Goal: Transaction & Acquisition: Book appointment/travel/reservation

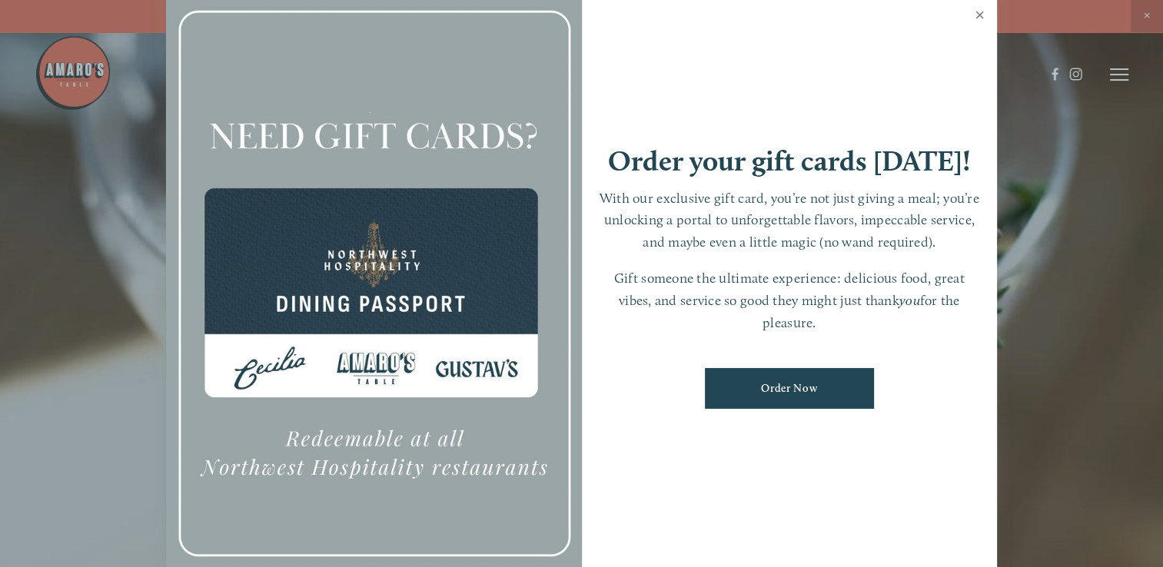
click at [980, 11] on link "Close" at bounding box center [979, 16] width 30 height 43
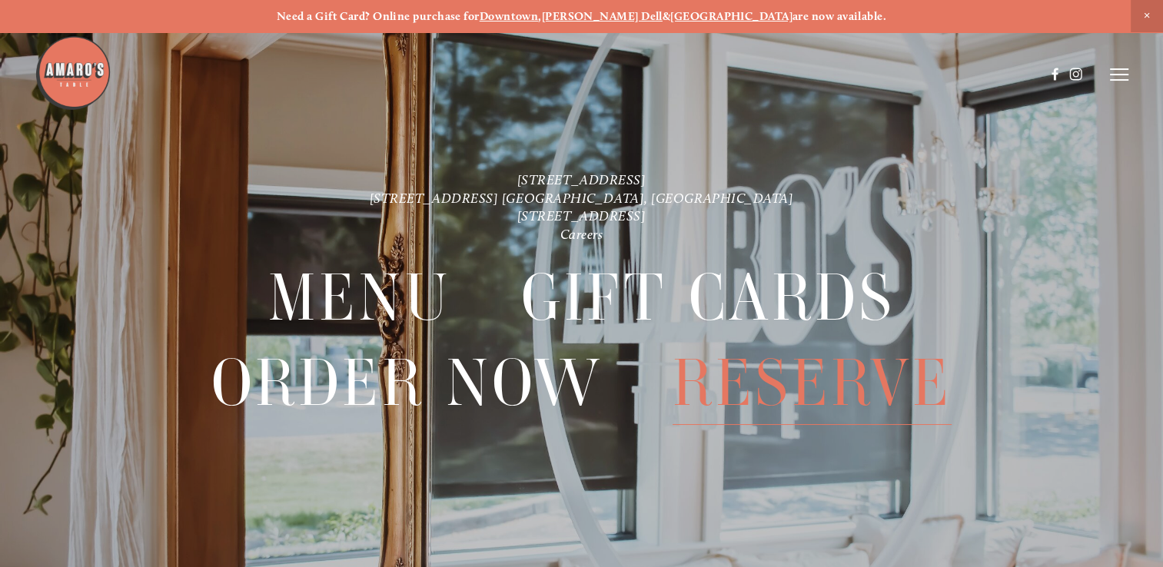
click at [859, 379] on span "Reserve" at bounding box center [812, 383] width 280 height 84
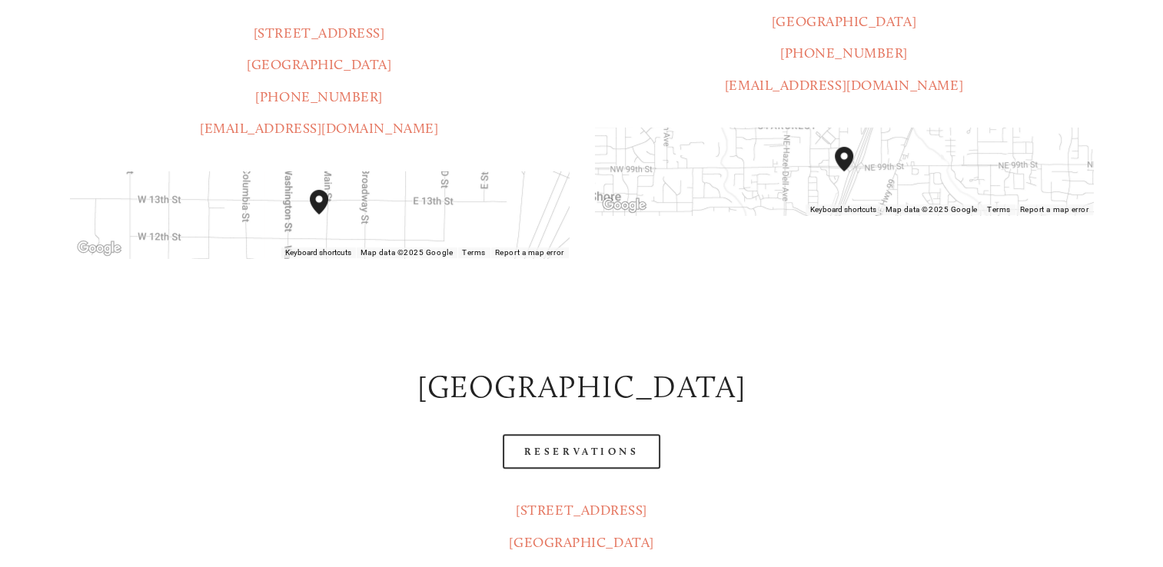
scroll to position [573, 0]
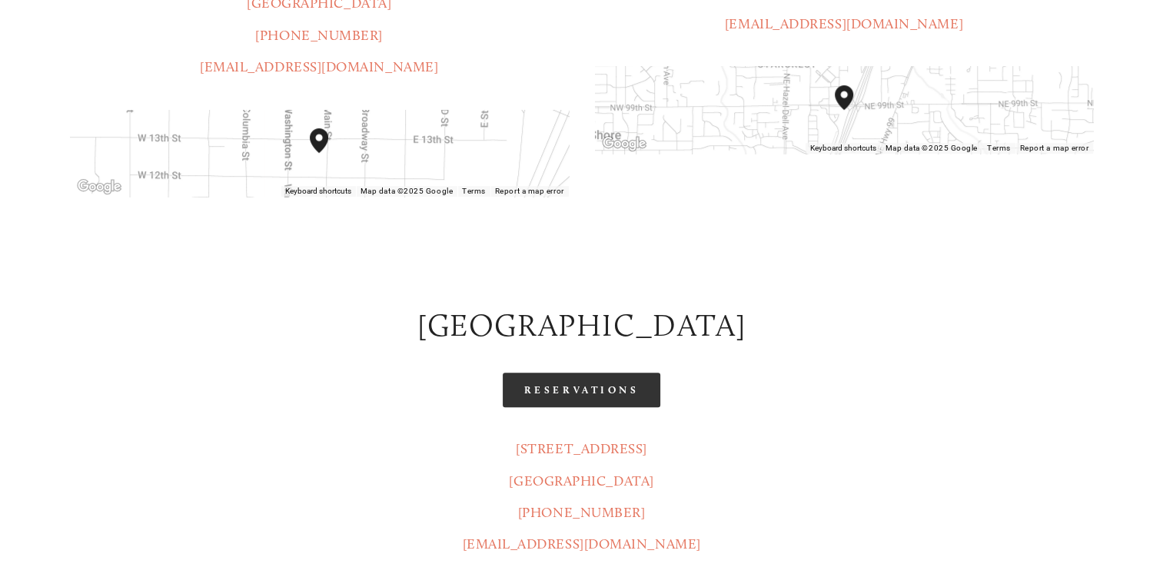
click at [612, 373] on link "Reservations" at bounding box center [582, 390] width 158 height 35
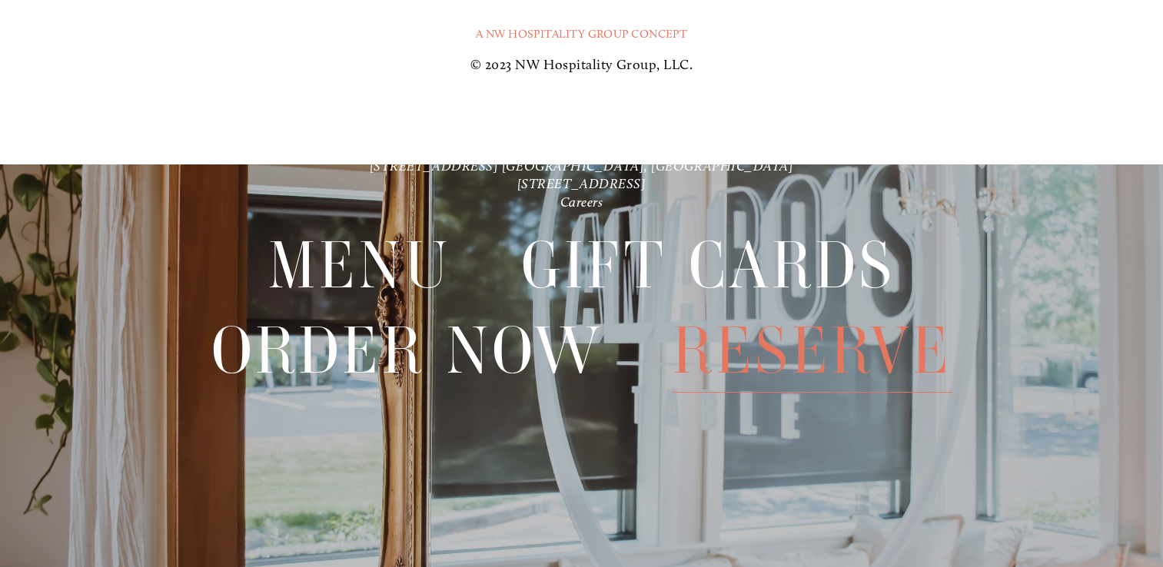
scroll to position [2504, 0]
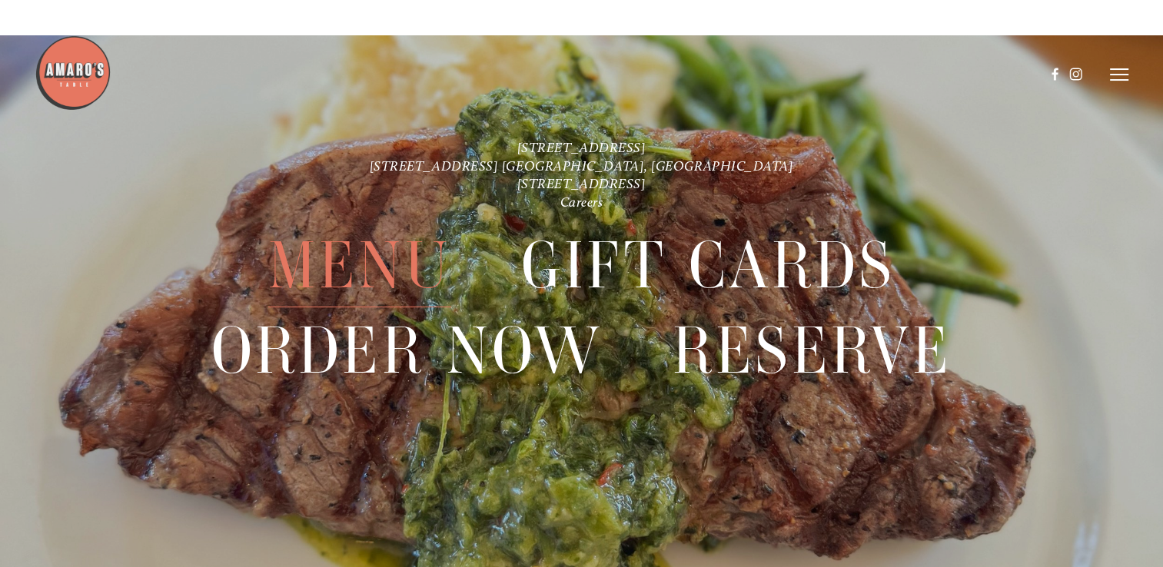
click at [396, 287] on span "Menu" at bounding box center [359, 266] width 183 height 84
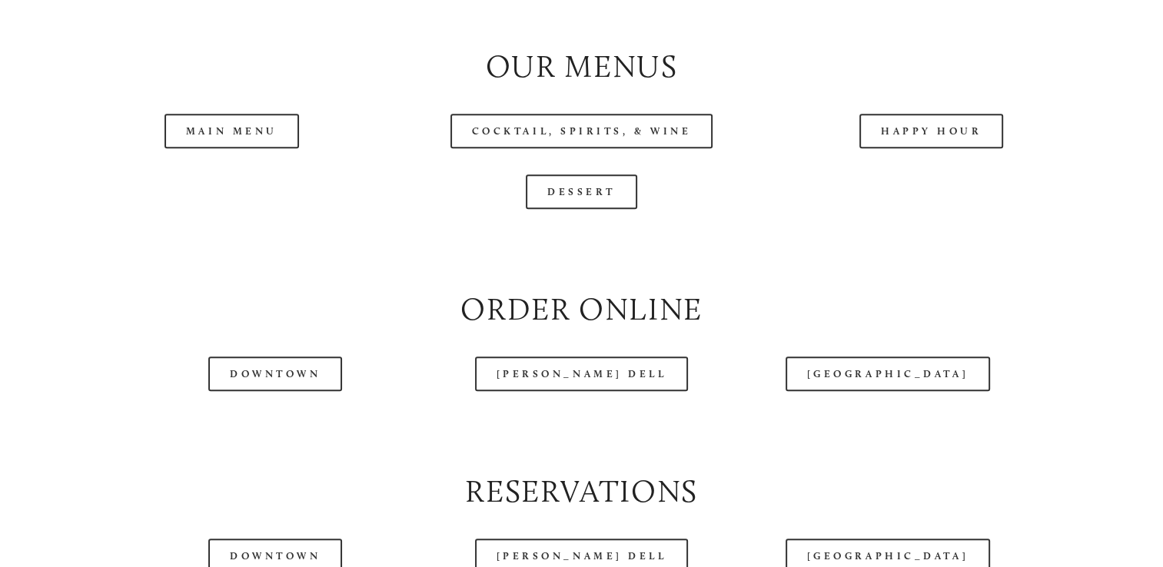
scroll to position [1617, 0]
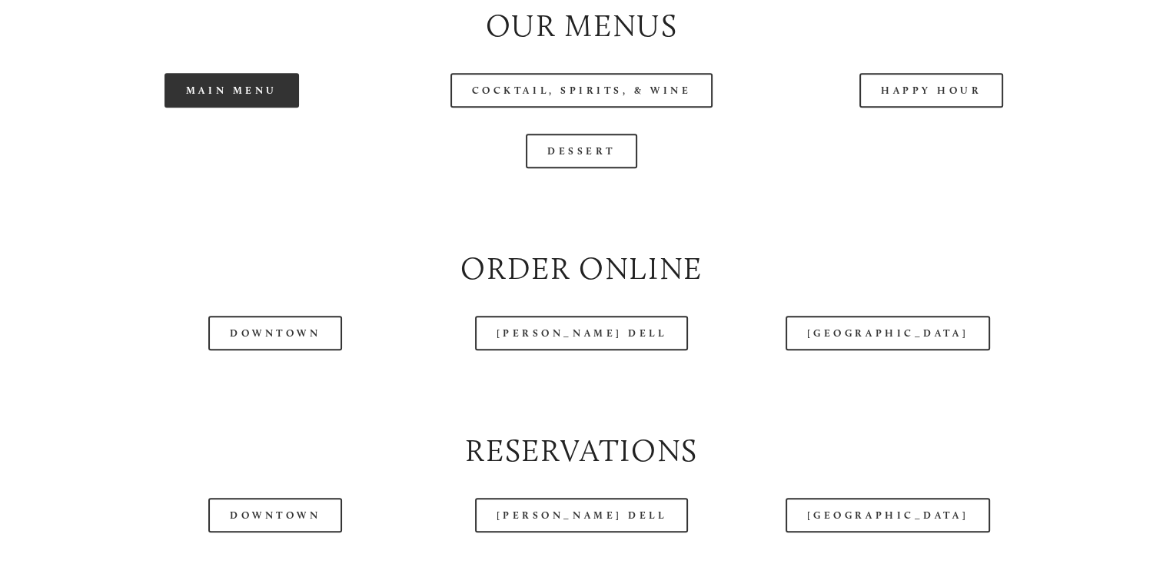
click at [224, 108] on link "Main Menu" at bounding box center [231, 90] width 134 height 35
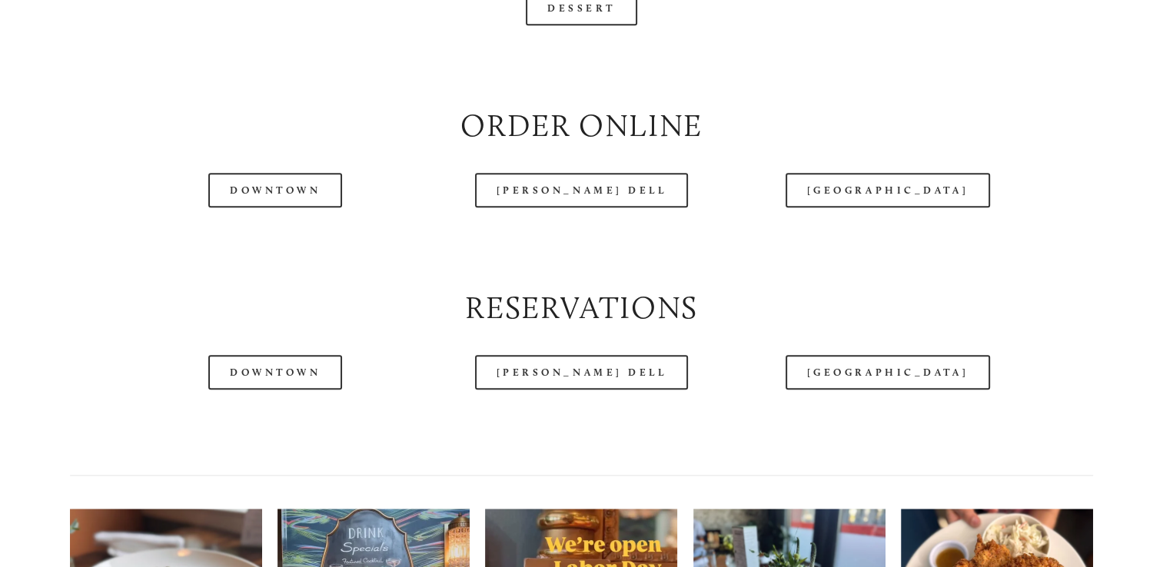
scroll to position [1812, 0]
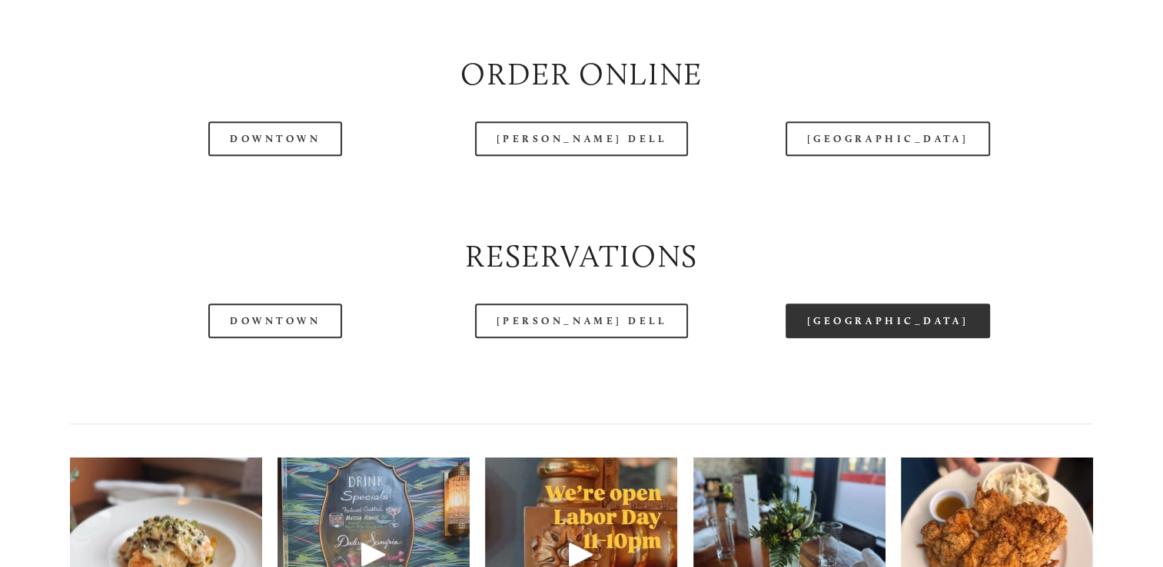
click at [901, 338] on link "[GEOGRAPHIC_DATA]" at bounding box center [887, 321] width 204 height 35
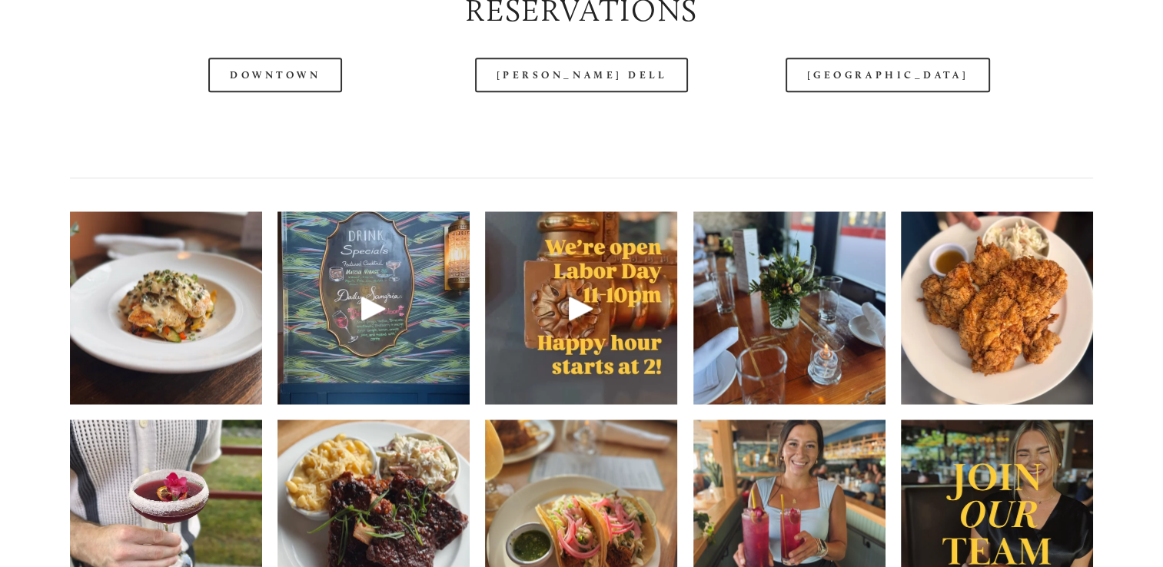
scroll to position [2078, 0]
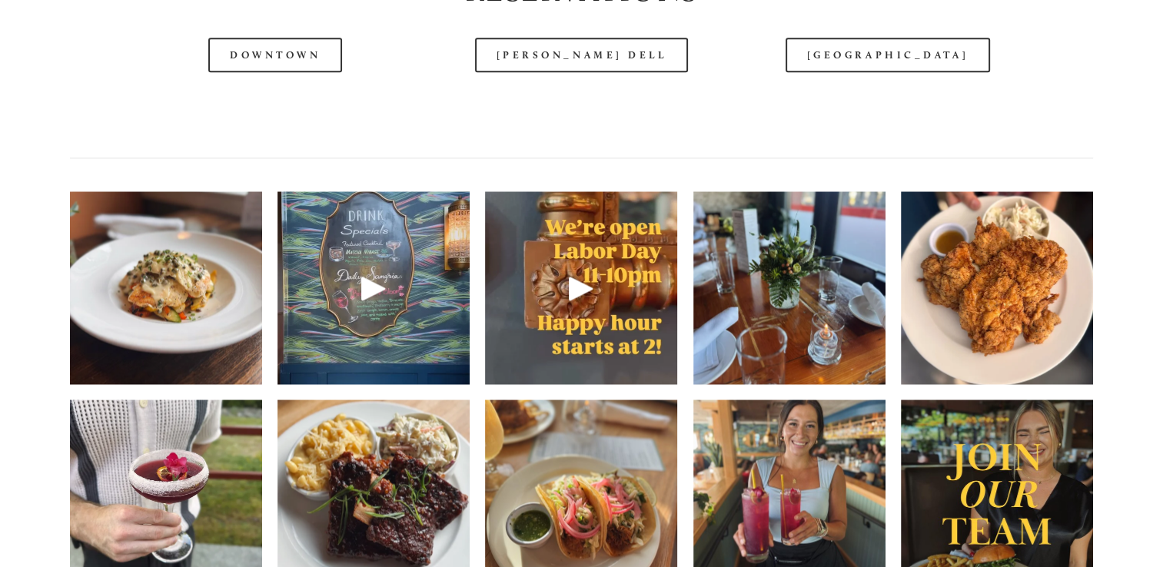
click at [841, 108] on header "Menu Order Now Visit Gallery 0" at bounding box center [581, 36] width 1093 height 149
click at [851, 104] on header "Menu Order Now Visit Gallery 0" at bounding box center [581, 36] width 1093 height 149
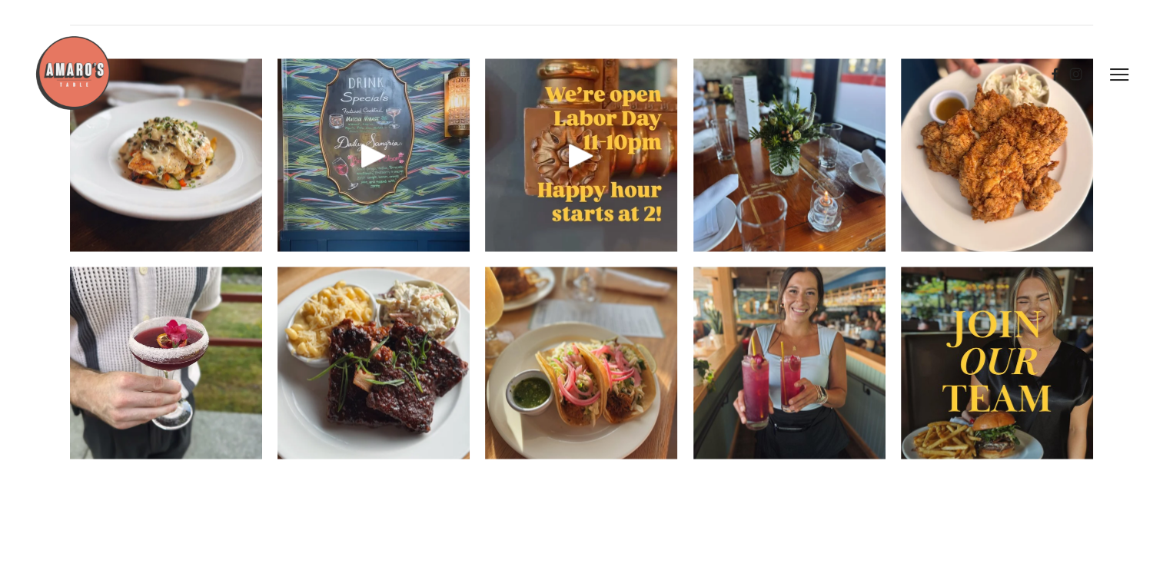
scroll to position [2180, 0]
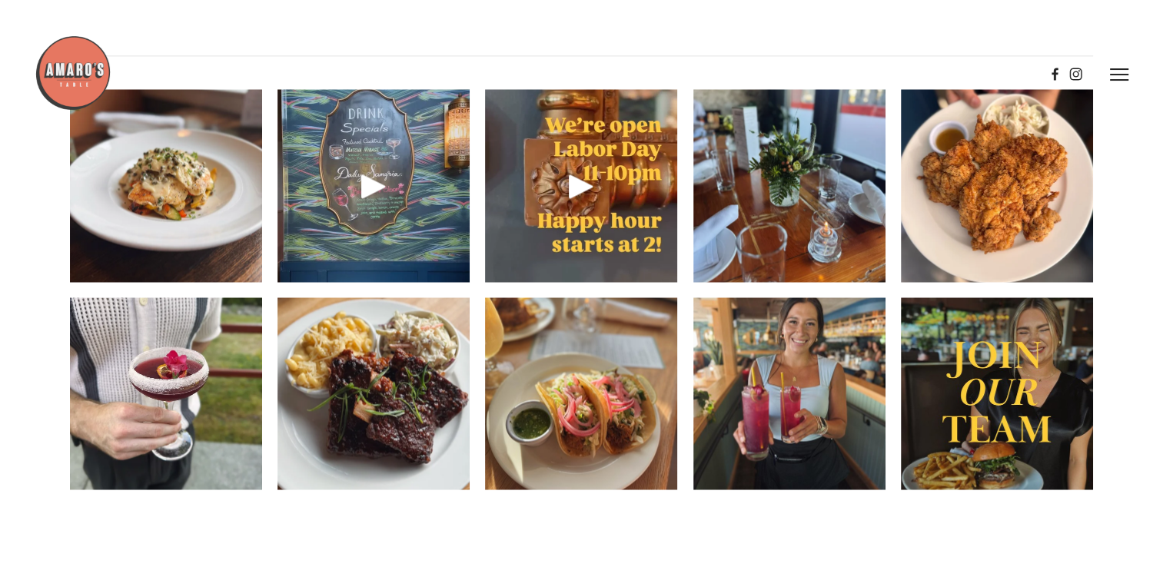
click at [1033, 201] on img at bounding box center [997, 186] width 192 height 256
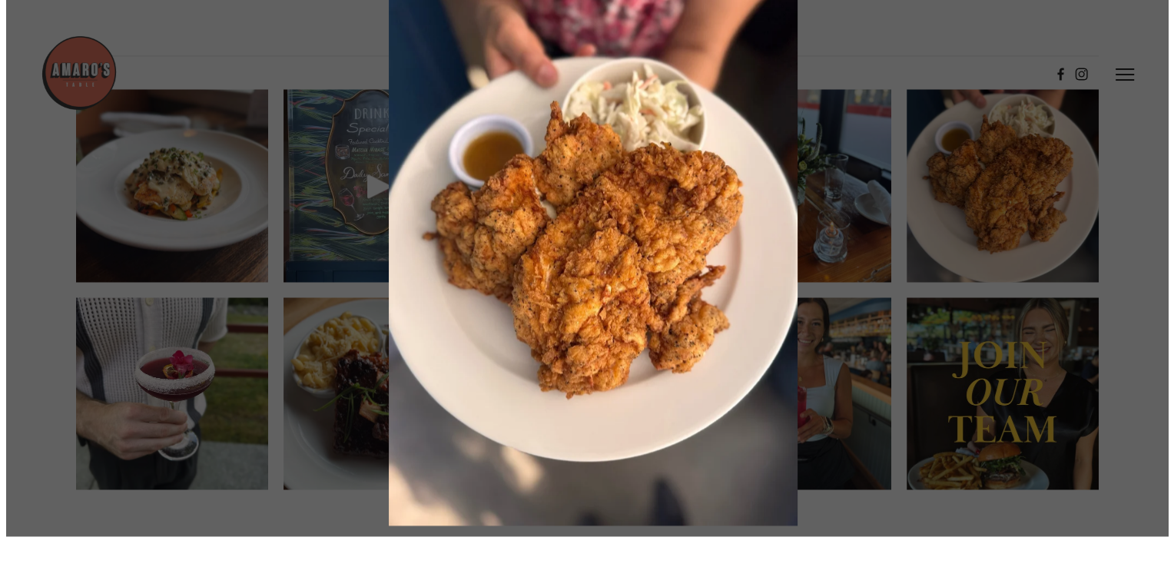
scroll to position [2148, 0]
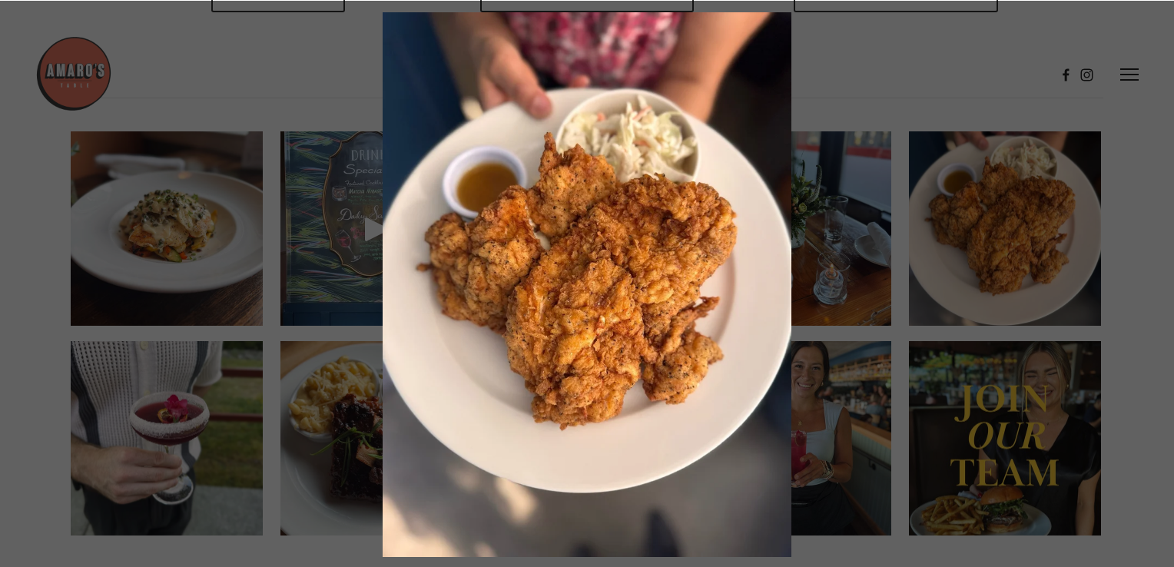
click at [1033, 201] on div "The classic fried chicken — Always a stunner. We love bringing this dish to the…" at bounding box center [587, 284] width 1127 height 545
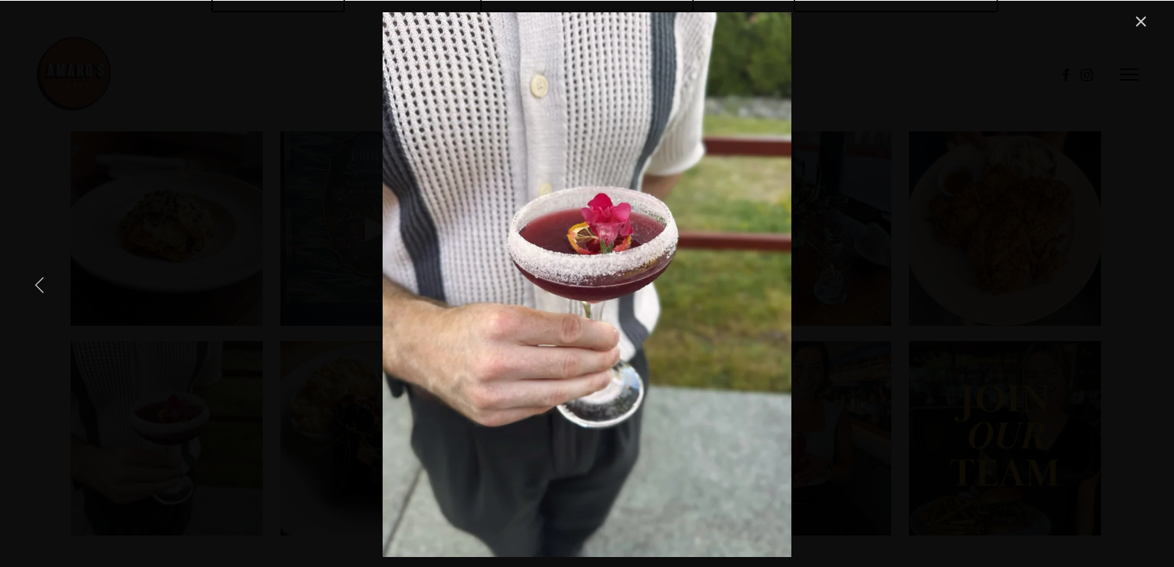
click at [41, 287] on link "Previous Item" at bounding box center [41, 284] width 34 height 34
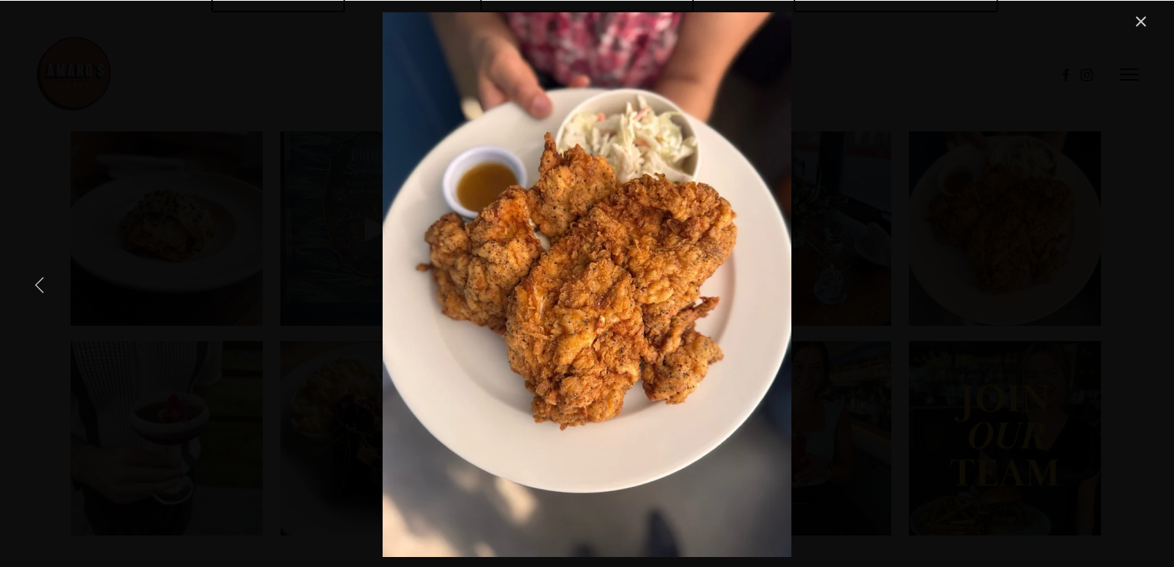
click at [41, 287] on link "Previous Item" at bounding box center [41, 284] width 34 height 34
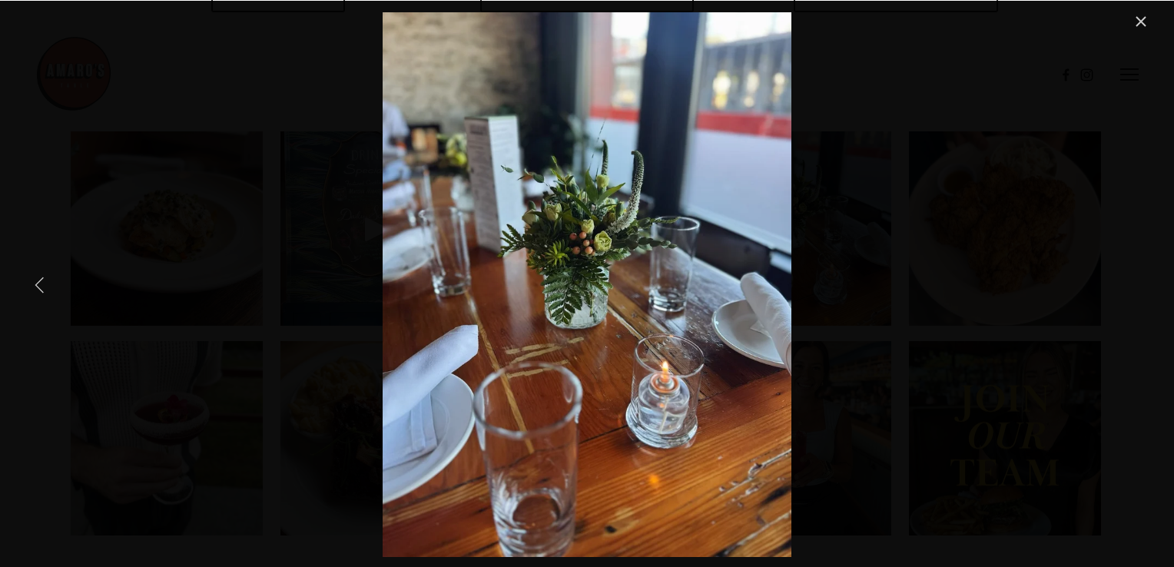
click at [41, 287] on link "Previous Item" at bounding box center [41, 284] width 34 height 34
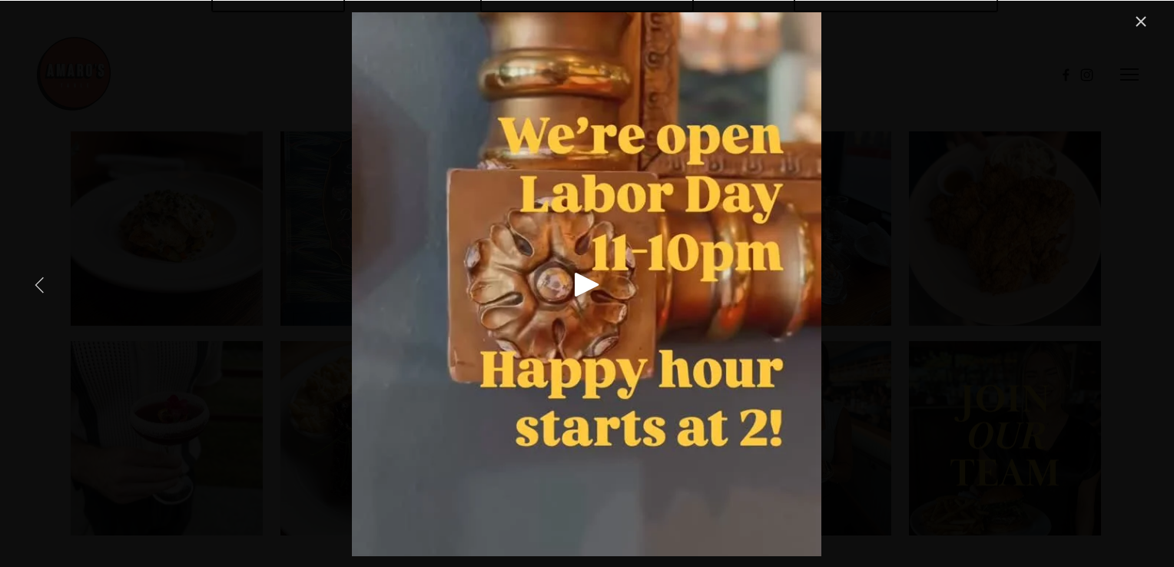
click at [41, 287] on link "Previous Item" at bounding box center [41, 284] width 34 height 34
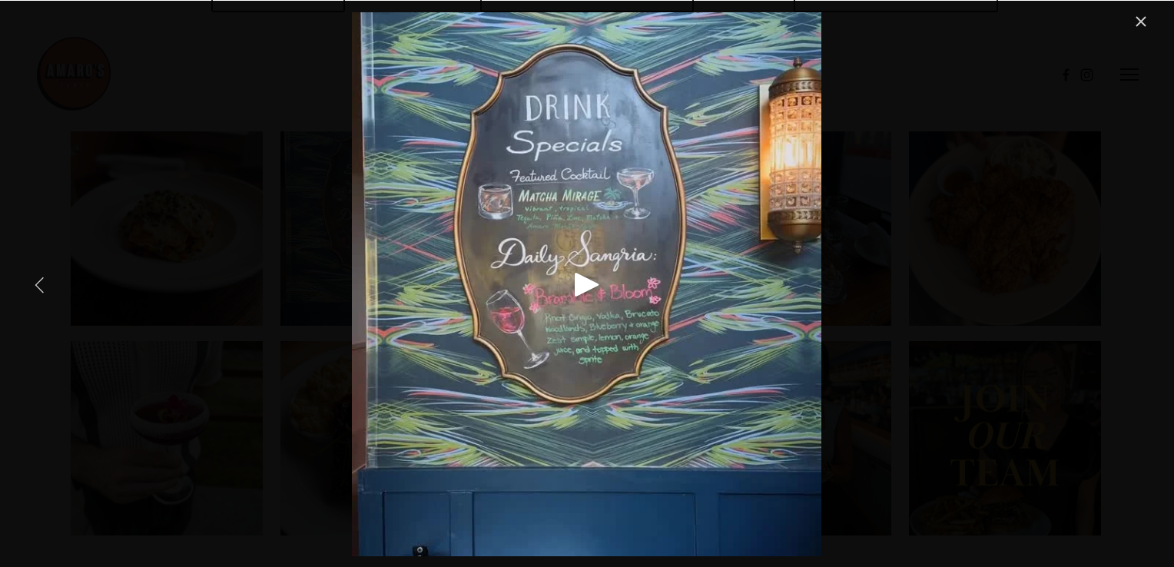
click at [41, 278] on link "Previous Item" at bounding box center [41, 284] width 34 height 34
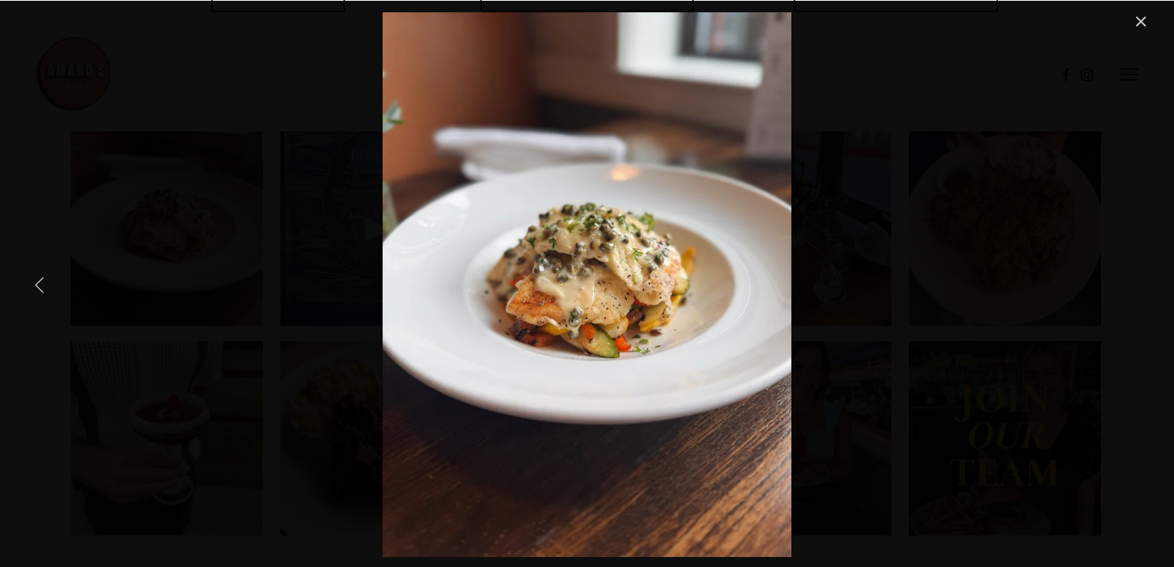
click at [41, 278] on link "Previous Item" at bounding box center [41, 284] width 34 height 34
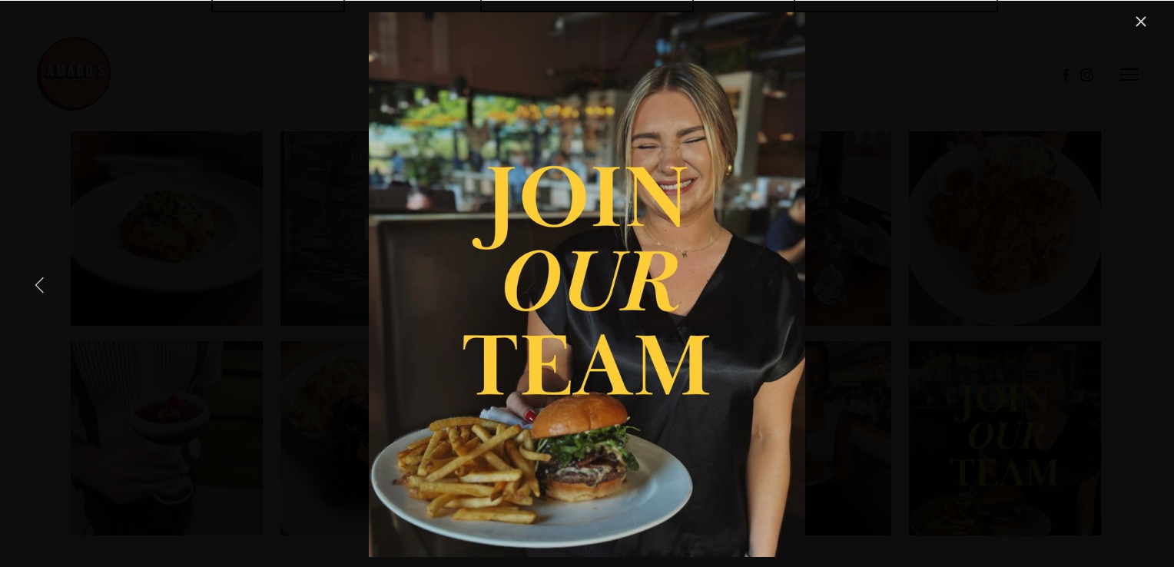
click at [41, 278] on link "Previous Item" at bounding box center [41, 284] width 34 height 34
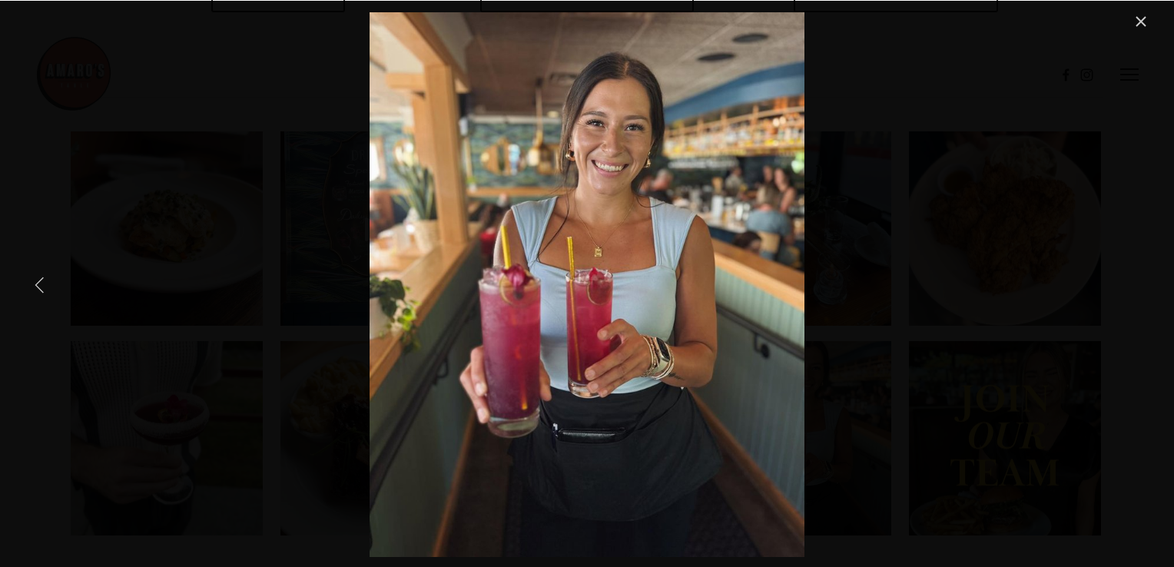
click at [41, 278] on link "Previous Item" at bounding box center [41, 284] width 34 height 34
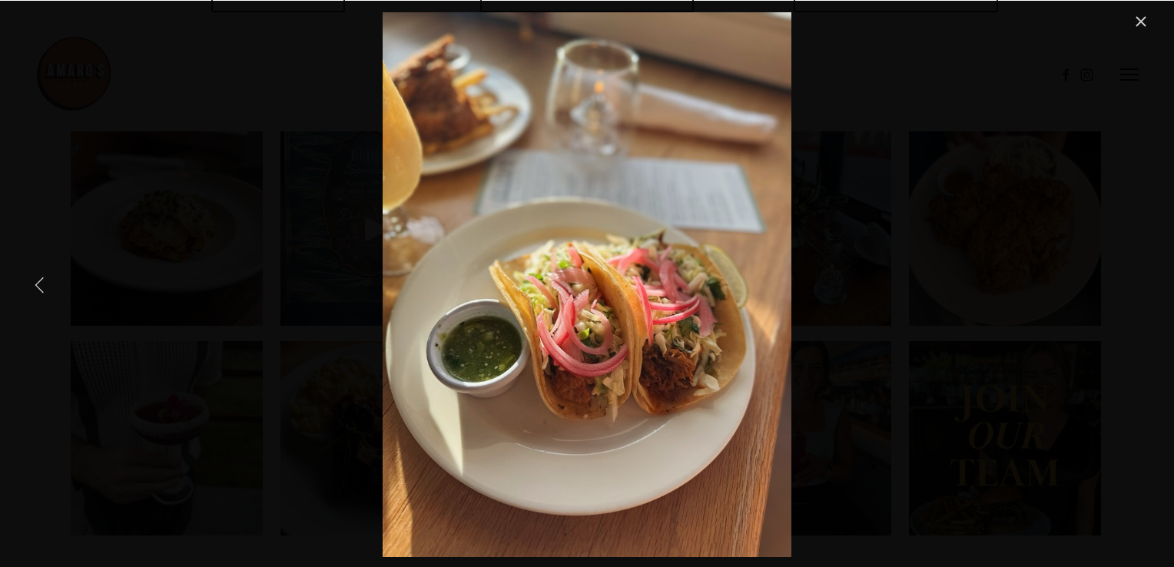
click at [41, 278] on link "Previous Item" at bounding box center [41, 284] width 34 height 34
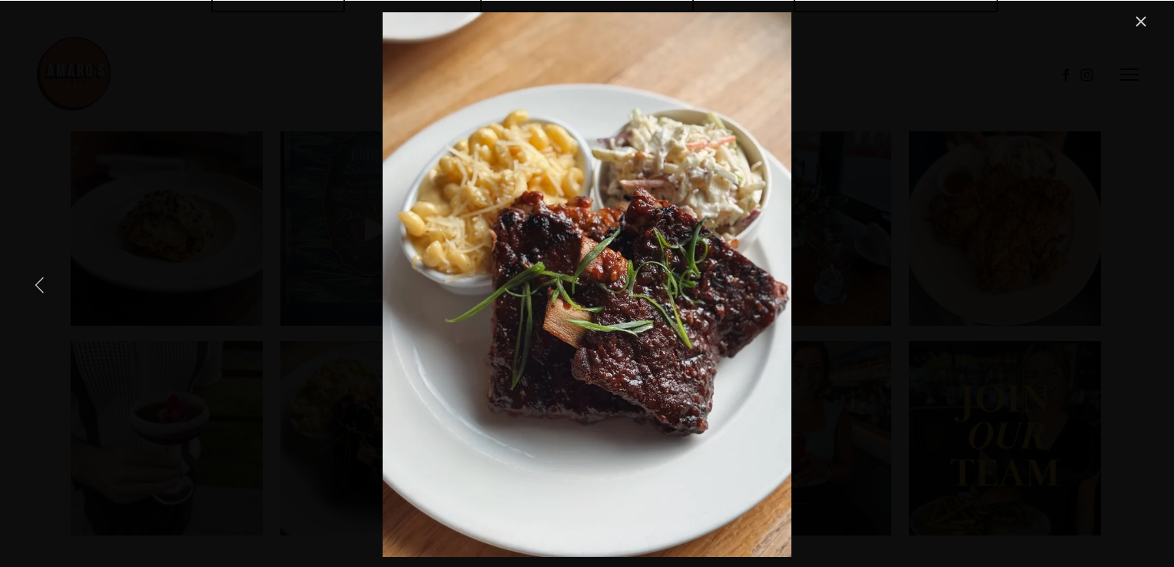
click at [41, 278] on link "Previous Item" at bounding box center [41, 284] width 34 height 34
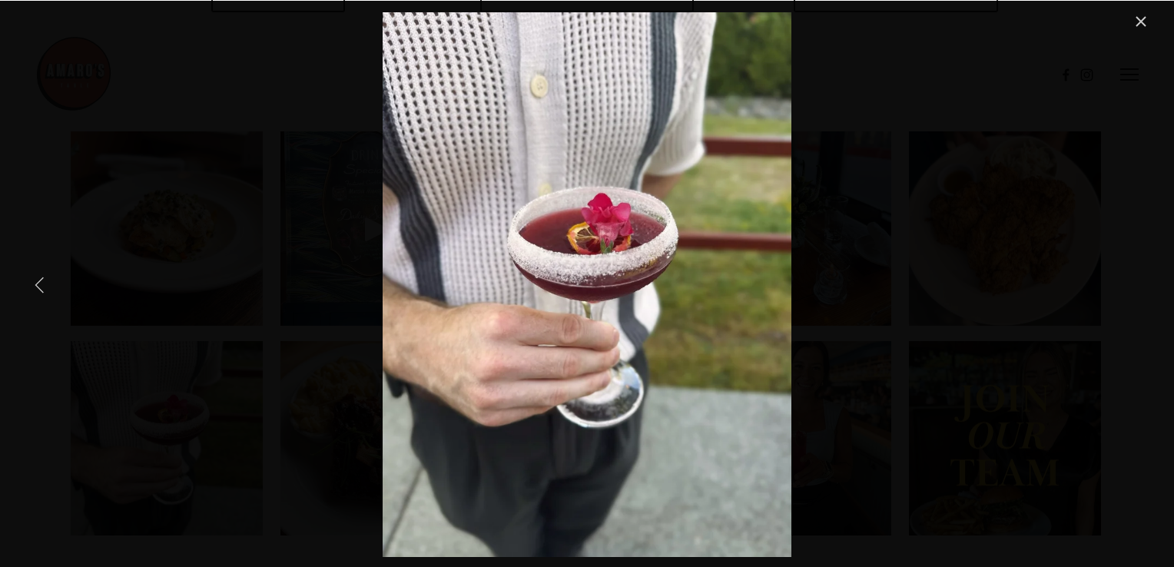
click at [41, 278] on link "Previous Item" at bounding box center [41, 284] width 34 height 34
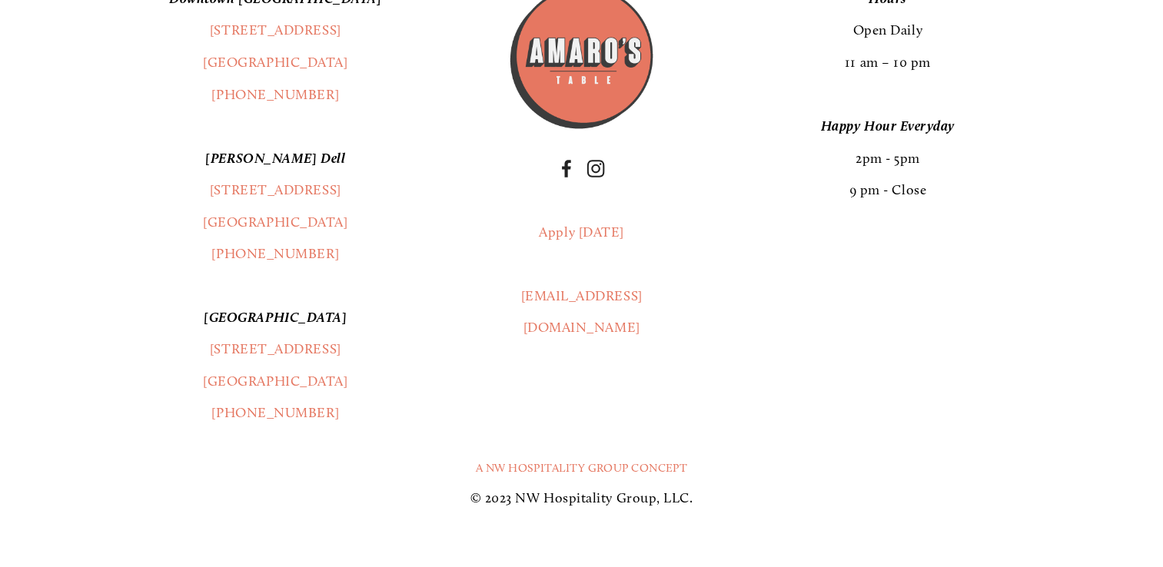
scroll to position [2888, 0]
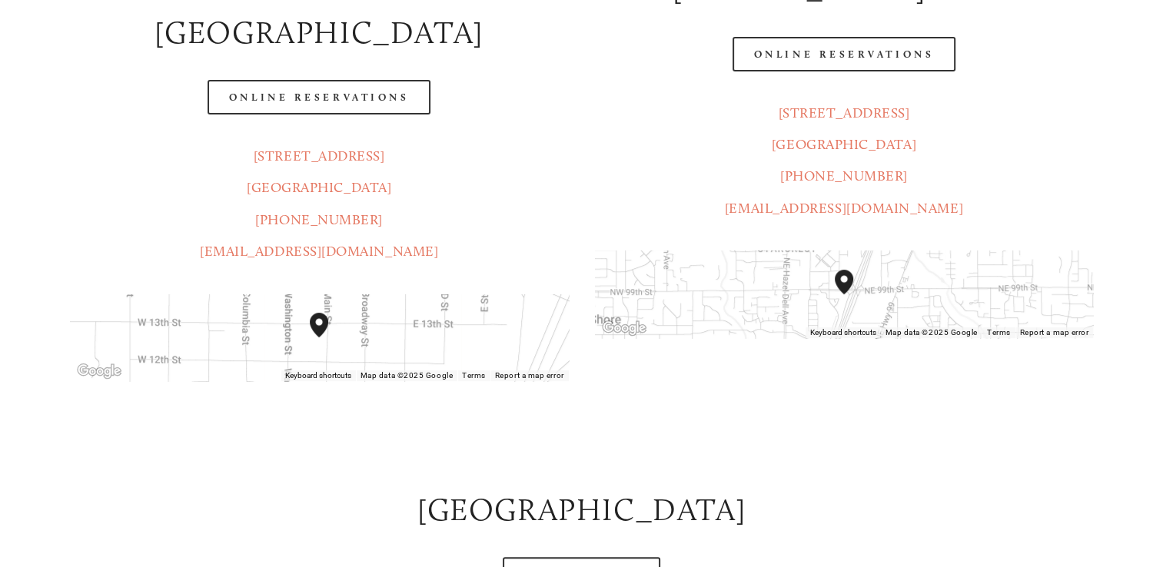
scroll to position [430, 0]
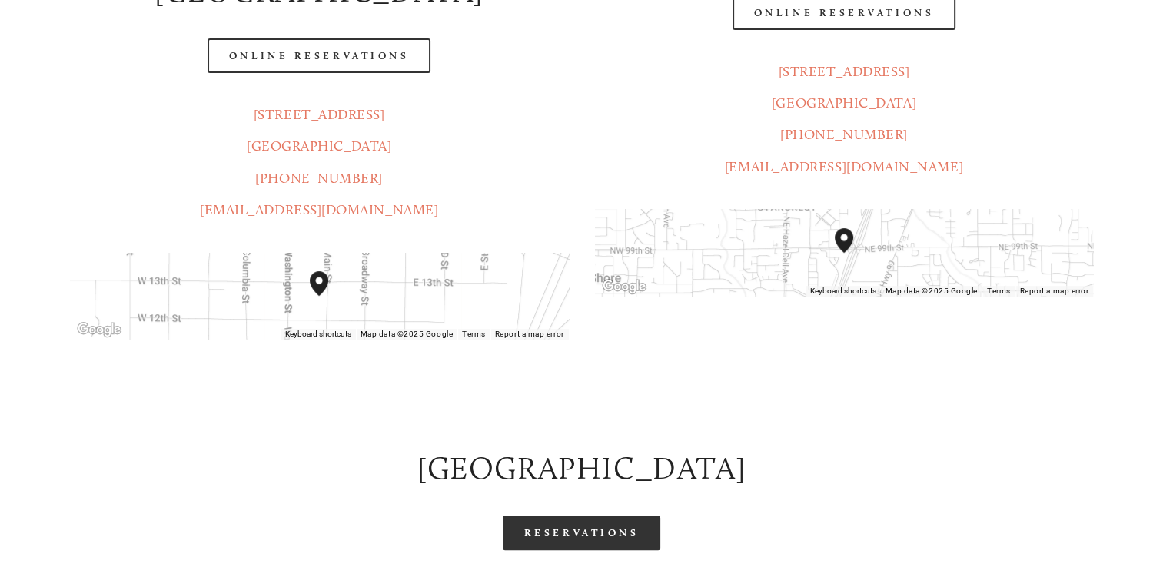
click at [602, 516] on link "Reservations" at bounding box center [582, 533] width 158 height 35
